Goal: Transaction & Acquisition: Obtain resource

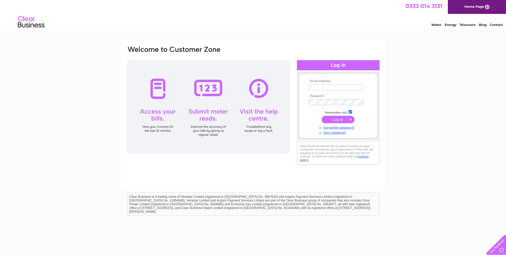
type input "moveit@sky.com"
click at [337, 121] on input "submit" at bounding box center [338, 119] width 33 height 7
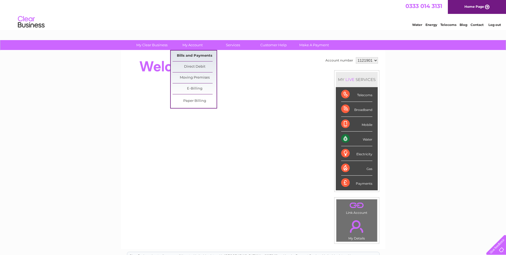
click at [191, 54] on link "Bills and Payments" at bounding box center [195, 55] width 44 height 11
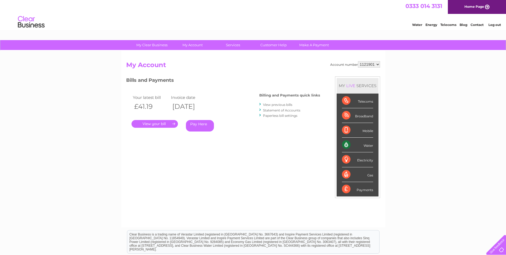
click at [159, 123] on link "." at bounding box center [155, 124] width 46 height 8
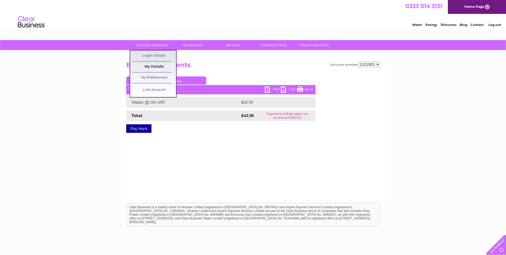
click at [156, 65] on link "My Details" at bounding box center [154, 66] width 44 height 11
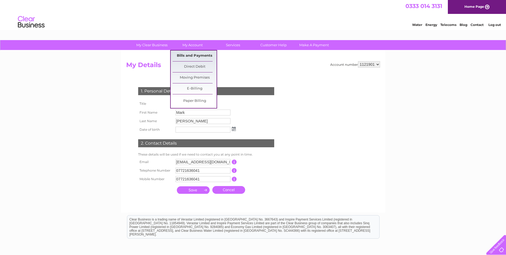
click at [193, 56] on link "Bills and Payments" at bounding box center [195, 55] width 44 height 11
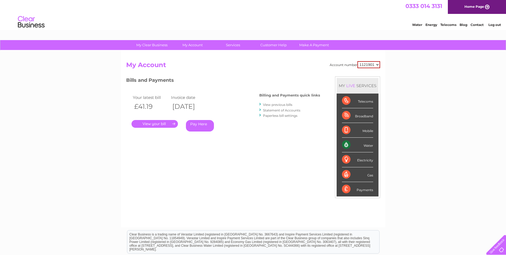
click at [277, 109] on link "Statement of Accounts" at bounding box center [281, 110] width 37 height 4
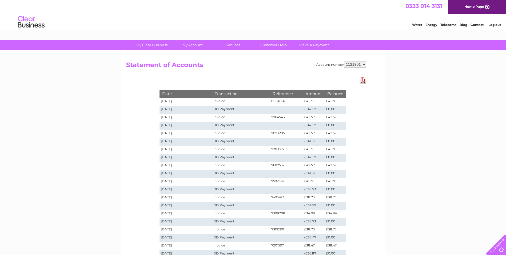
click at [363, 80] on link "Download Pdf" at bounding box center [363, 80] width 7 height 8
click at [386, 68] on div "My Clear Business Login Details My Details My Preferences Link Account My Accou…" at bounding box center [253, 201] width 506 height 323
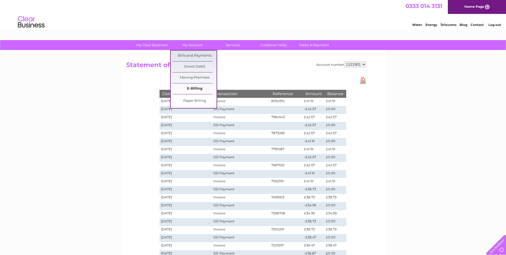
click at [193, 87] on link "E-Billing" at bounding box center [195, 88] width 44 height 11
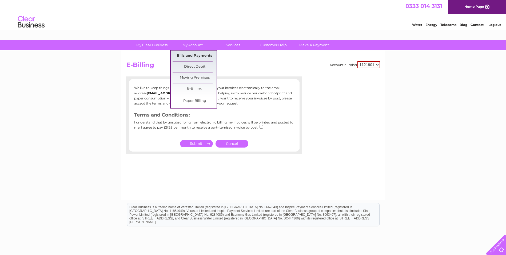
click at [191, 55] on link "Bills and Payments" at bounding box center [195, 55] width 44 height 11
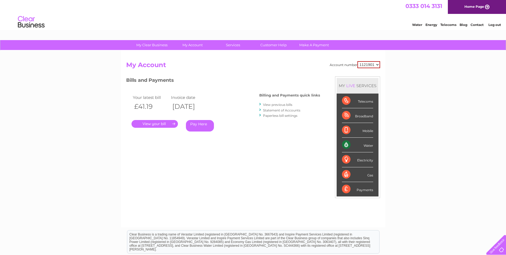
click at [163, 125] on link "." at bounding box center [155, 124] width 46 height 8
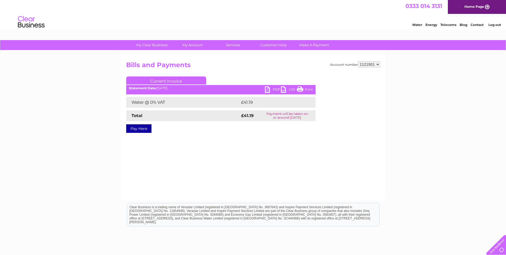
click at [268, 90] on link "PDF" at bounding box center [273, 90] width 16 height 8
